Goal: Information Seeking & Learning: Learn about a topic

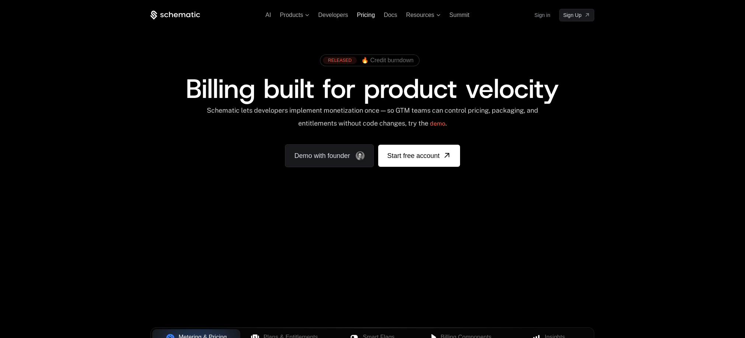
click at [364, 14] on span "Pricing" at bounding box center [366, 15] width 18 height 6
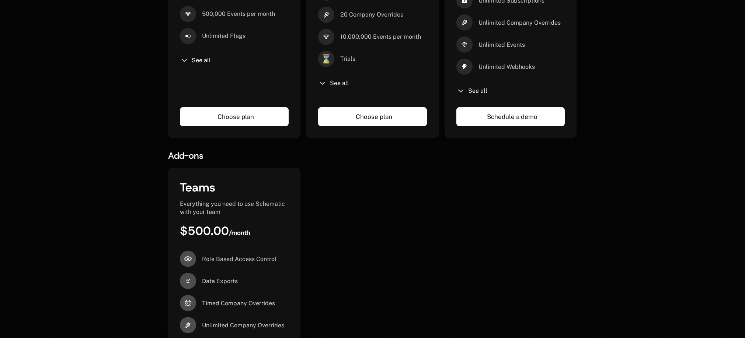
scroll to position [326, 0]
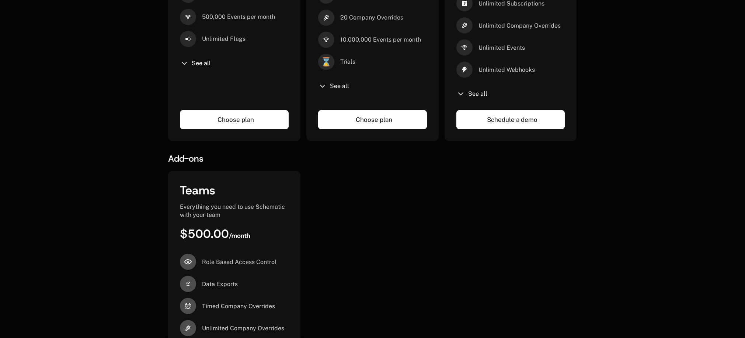
click at [460, 90] on icon at bounding box center [460, 94] width 9 height 9
click at [462, 90] on icon at bounding box center [460, 94] width 9 height 9
click at [475, 91] on span "See all" at bounding box center [477, 94] width 19 height 6
